Goal: Task Accomplishment & Management: Manage account settings

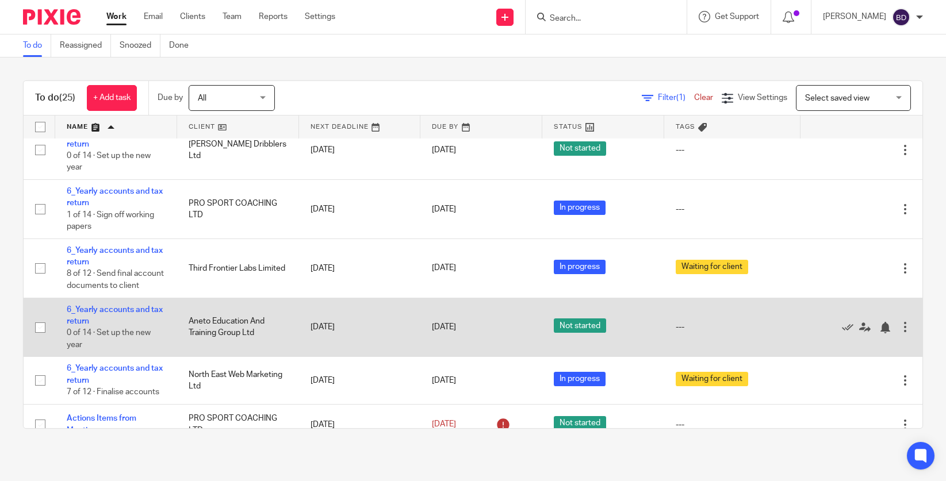
scroll to position [377, 0]
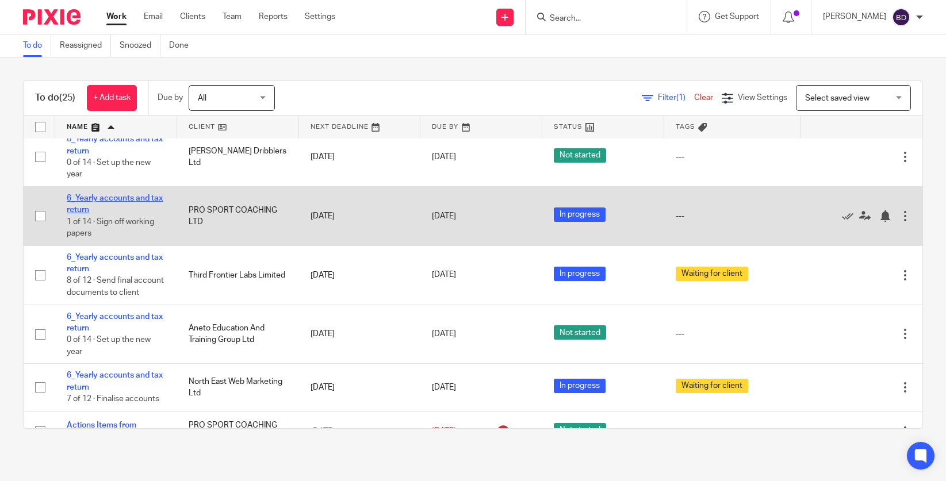
click at [123, 214] on link "6_Yearly accounts and tax return" at bounding box center [115, 204] width 96 height 20
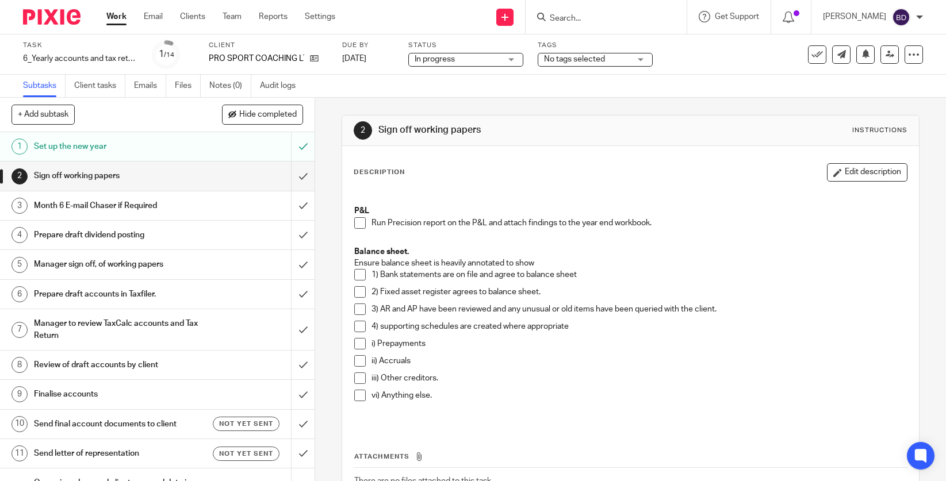
click at [65, 25] on div at bounding box center [47, 17] width 95 height 34
click at [61, 20] on img at bounding box center [52, 17] width 58 height 16
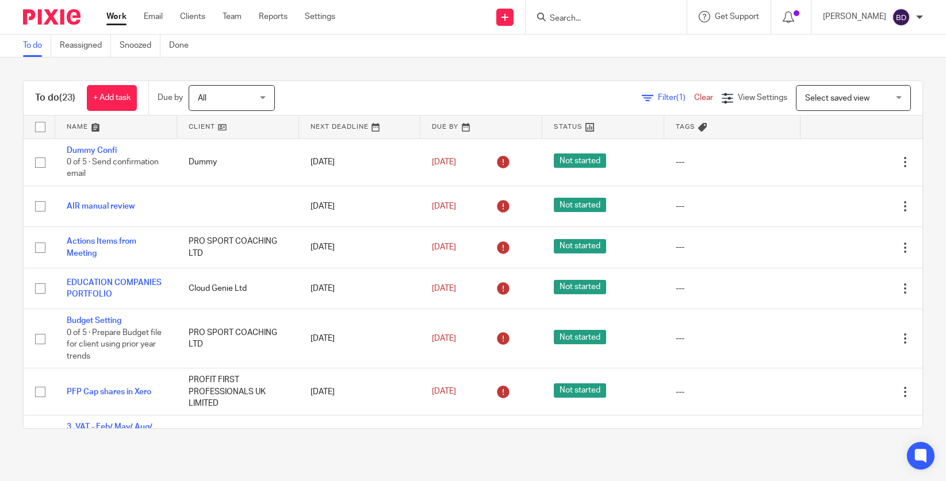
click at [92, 129] on link at bounding box center [116, 127] width 122 height 23
